Goal: Use online tool/utility: Utilize a website feature to perform a specific function

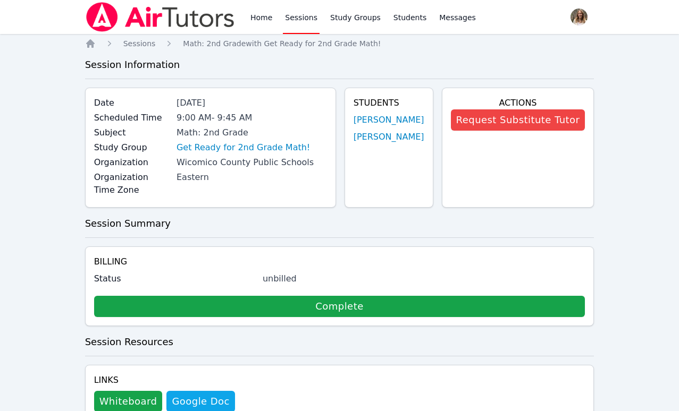
click at [290, 15] on link "Sessions" at bounding box center [301, 17] width 37 height 34
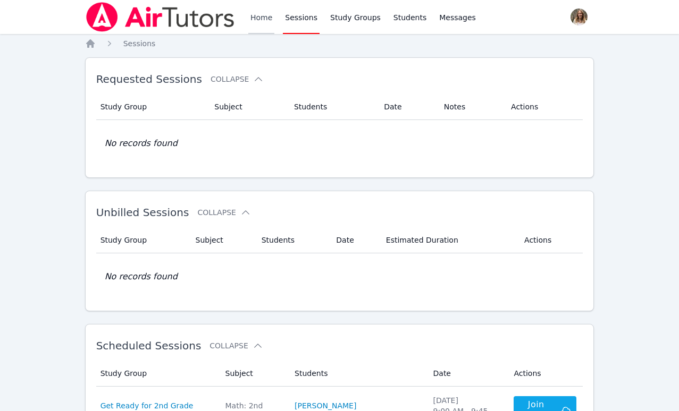
click at [254, 15] on link "Home" at bounding box center [261, 17] width 26 height 34
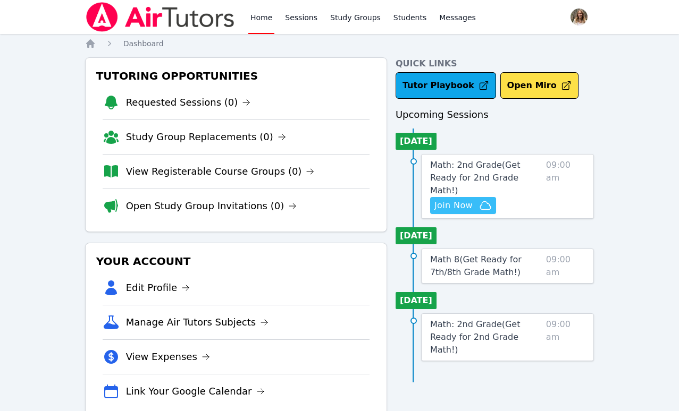
click at [460, 199] on span "Join Now" at bounding box center [453, 205] width 38 height 13
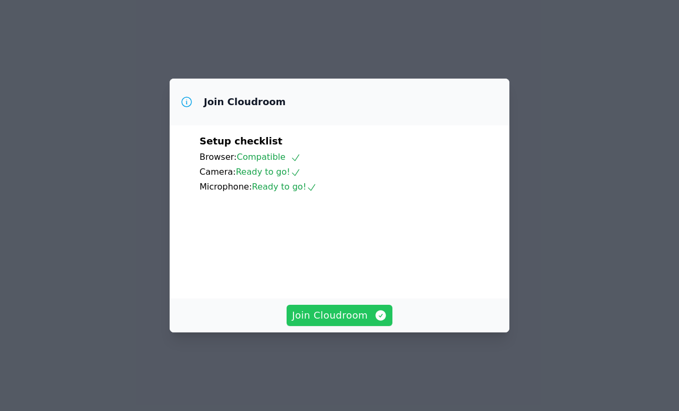
click at [352, 323] on span "Join Cloudroom" at bounding box center [339, 315] width 95 height 15
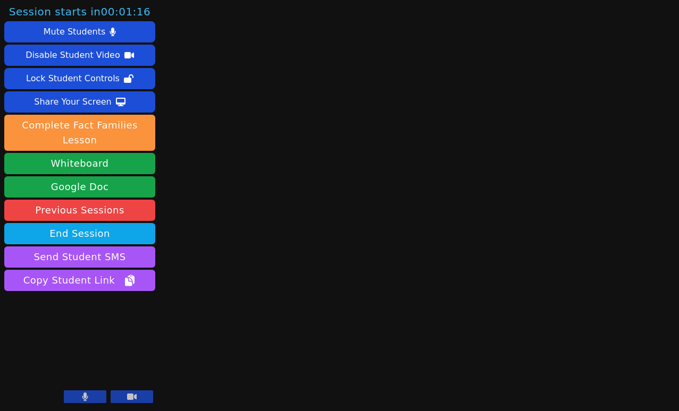
click at [128, 393] on icon at bounding box center [132, 397] width 10 height 9
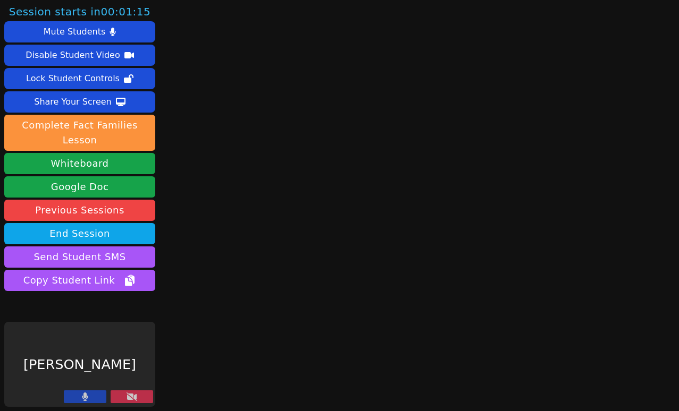
click at [81, 396] on button at bounding box center [85, 397] width 43 height 13
click at [128, 396] on icon at bounding box center [132, 397] width 11 height 9
